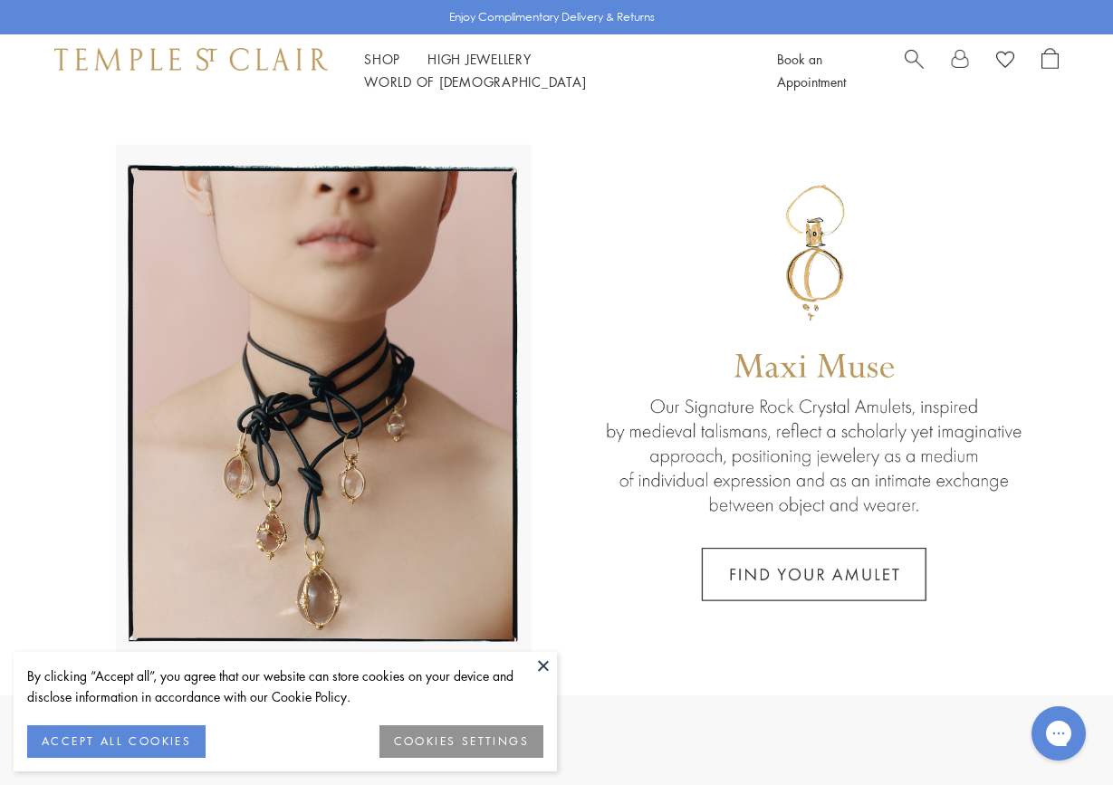
click at [908, 62] on span "Search" at bounding box center [914, 57] width 19 height 19
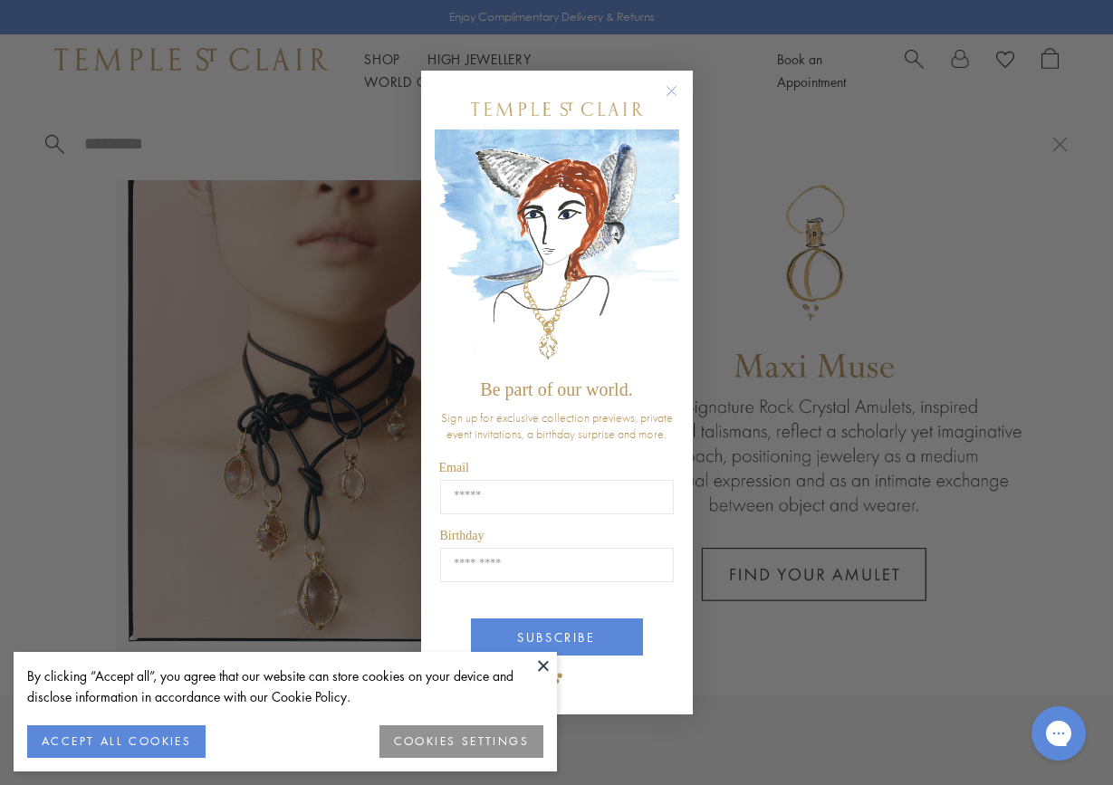
click at [674, 91] on circle "Close dialog" at bounding box center [671, 91] width 22 height 22
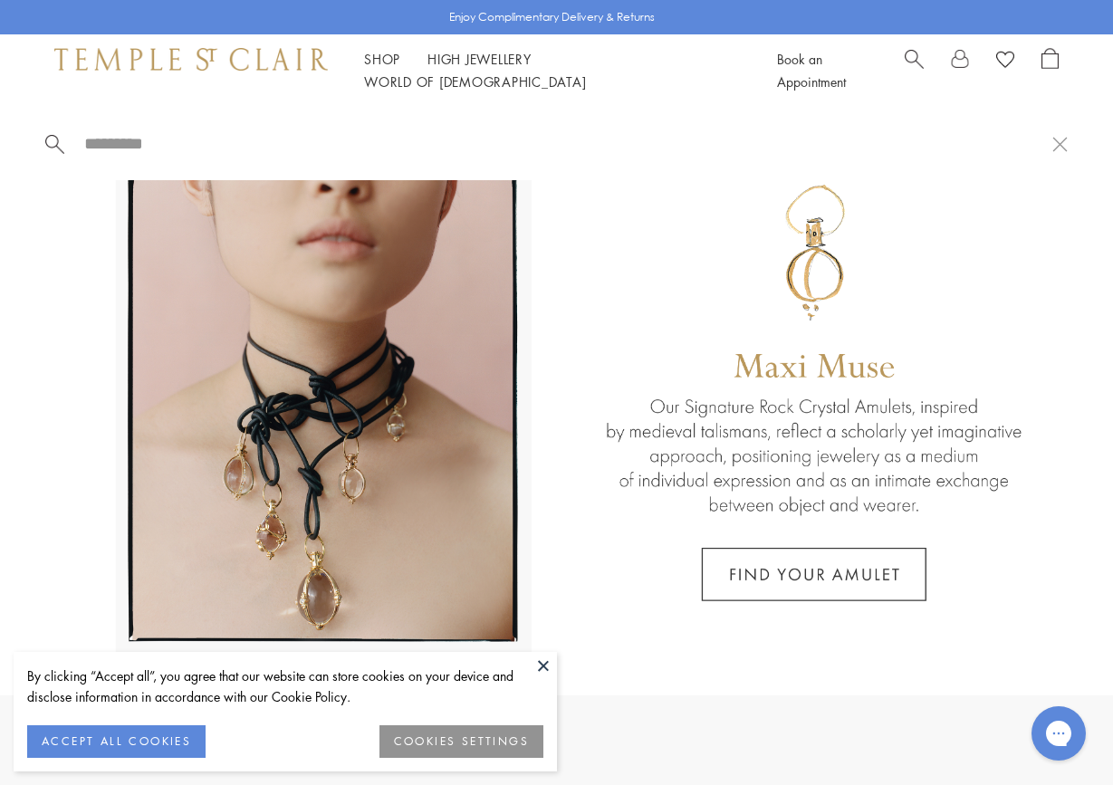
click at [288, 142] on input "search" at bounding box center [567, 143] width 970 height 21
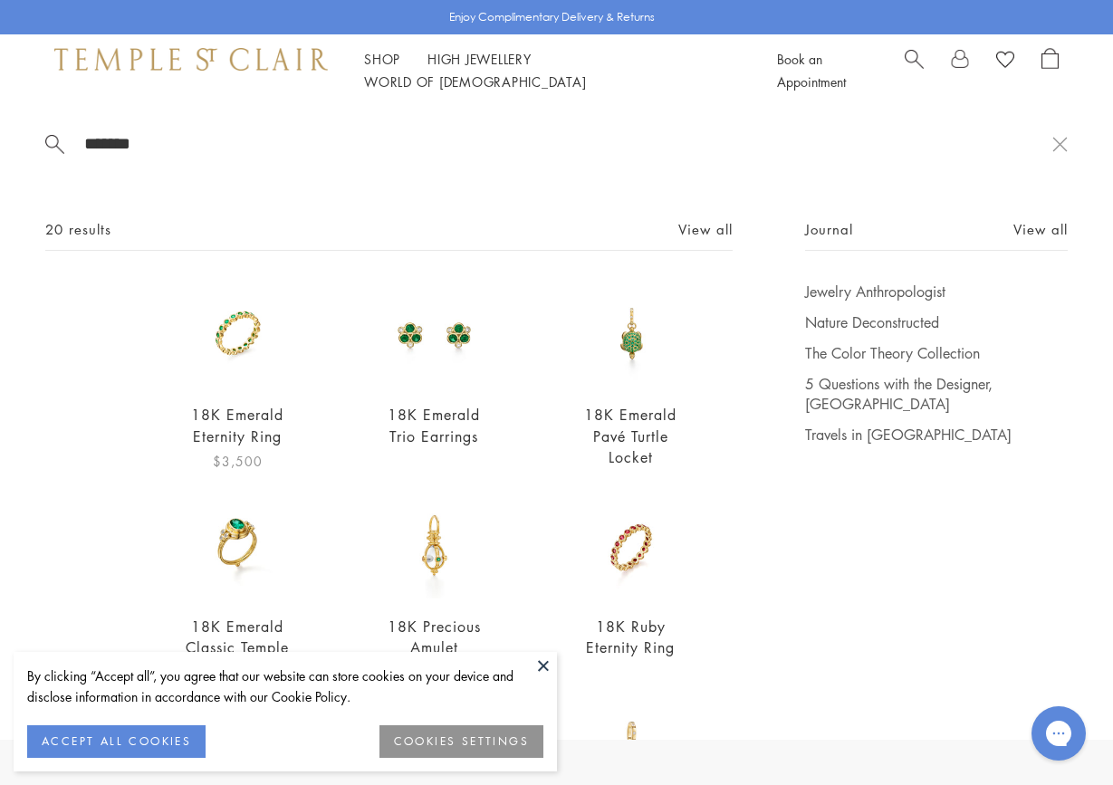
type input "*******"
click at [238, 362] on img at bounding box center [238, 335] width 106 height 106
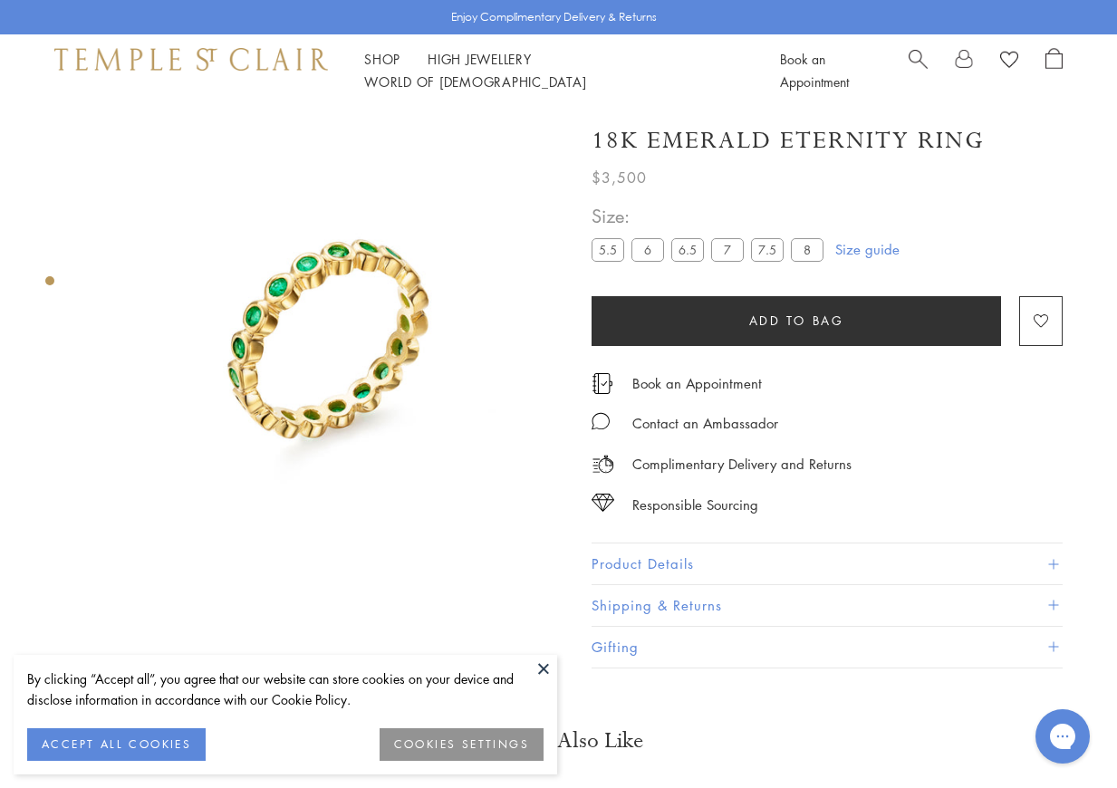
click at [687, 248] on label "6.5" at bounding box center [687, 249] width 33 height 23
click at [881, 323] on button "Add to bag" at bounding box center [795, 321] width 409 height 50
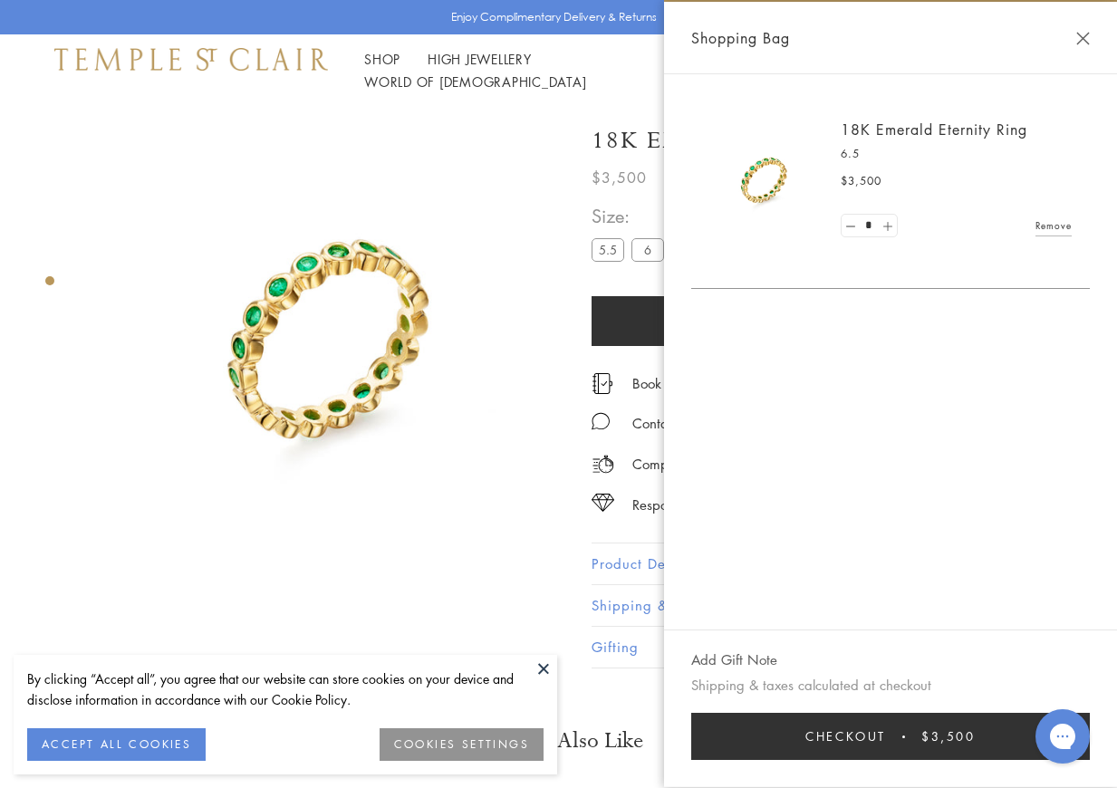
click at [890, 222] on link at bounding box center [887, 226] width 18 height 23
click at [894, 218] on link at bounding box center [887, 226] width 18 height 23
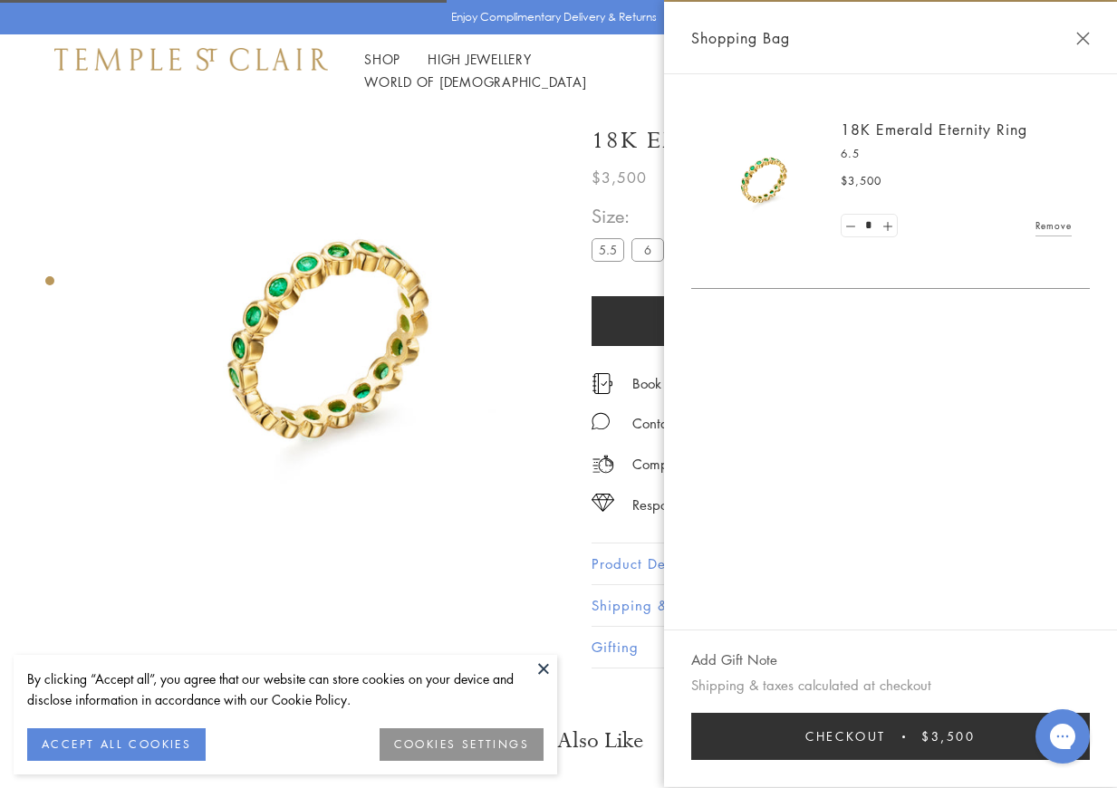
click at [894, 218] on link at bounding box center [887, 226] width 18 height 23
click at [1051, 224] on link "Remove" at bounding box center [1053, 226] width 36 height 20
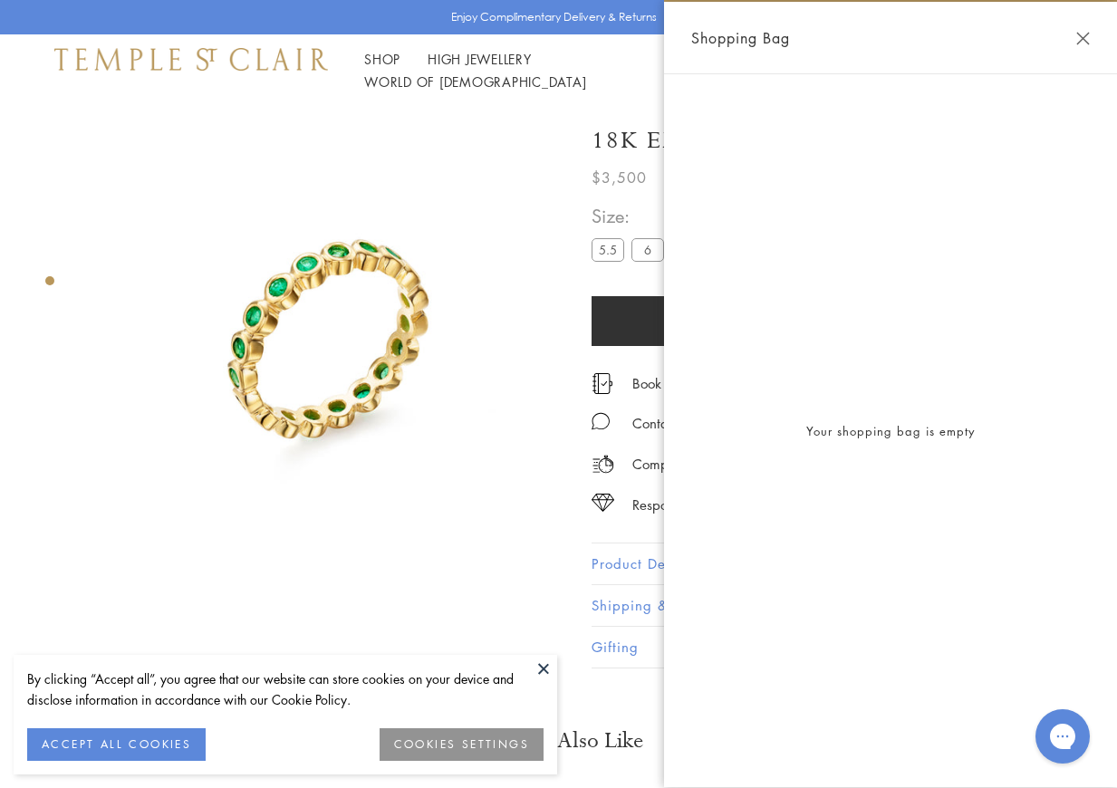
click at [1083, 39] on button "Close Shopping Bag" at bounding box center [1083, 39] width 14 height 14
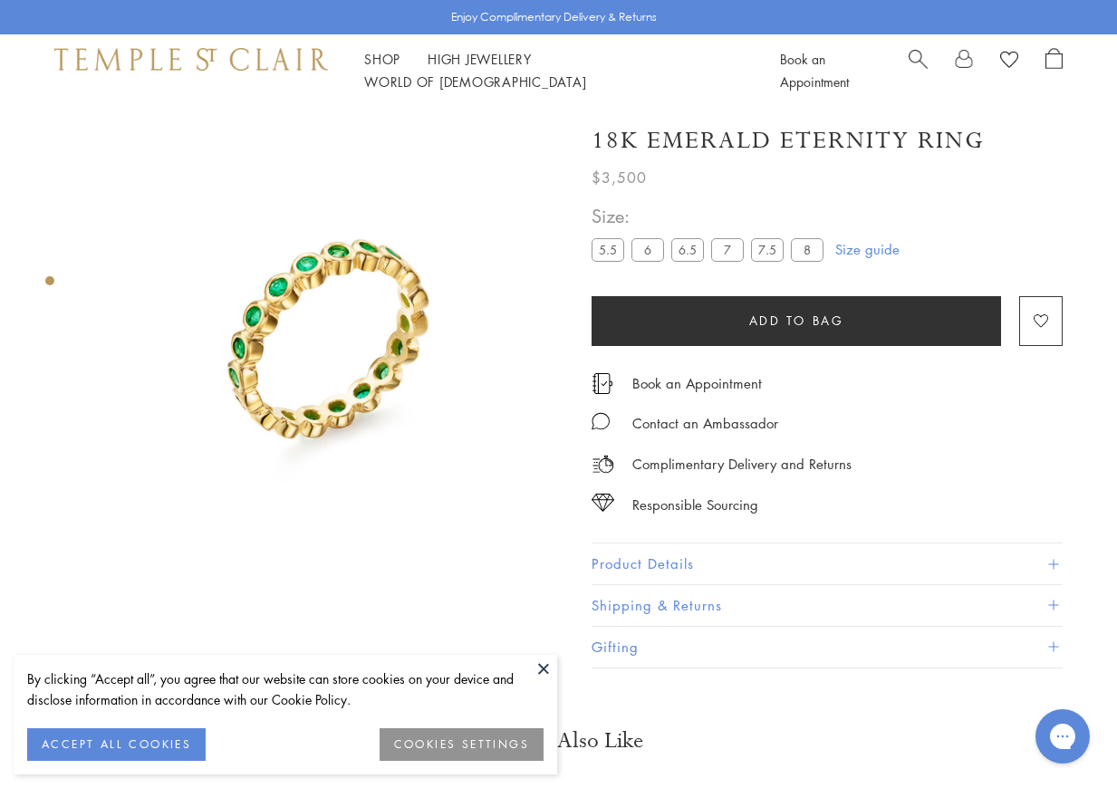
click at [959, 63] on link at bounding box center [964, 70] width 18 height 45
